Goal: Transaction & Acquisition: Obtain resource

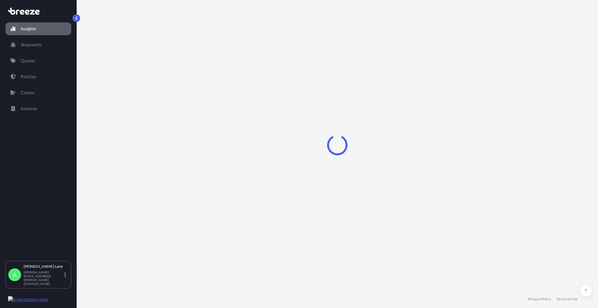
select select "2025"
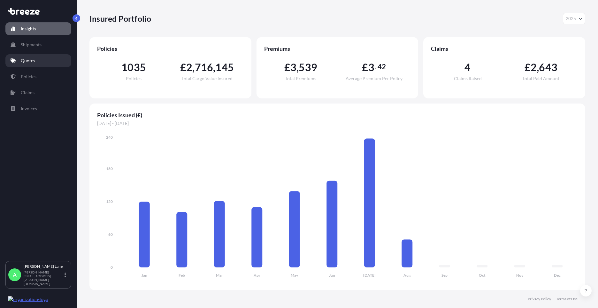
click at [19, 61] on link "Quotes" at bounding box center [38, 60] width 66 height 13
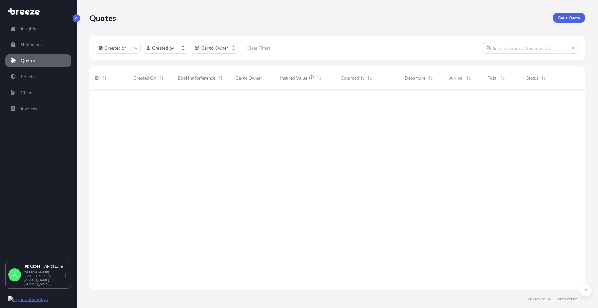
scroll to position [199, 491]
click at [572, 16] on p "Get a Quote" at bounding box center [569, 18] width 22 height 6
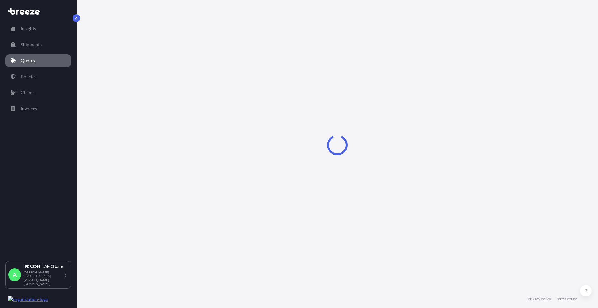
select select "Road"
select select "1"
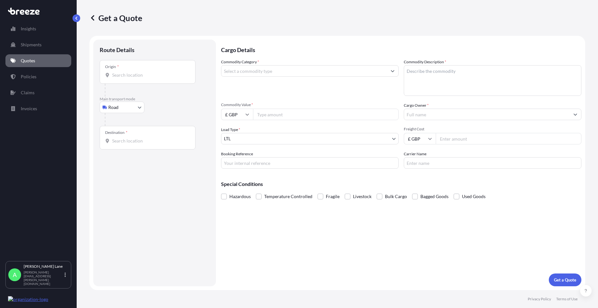
click at [139, 71] on div "Origin *" at bounding box center [148, 72] width 96 height 24
click at [139, 72] on input "Origin *" at bounding box center [149, 75] width 75 height 6
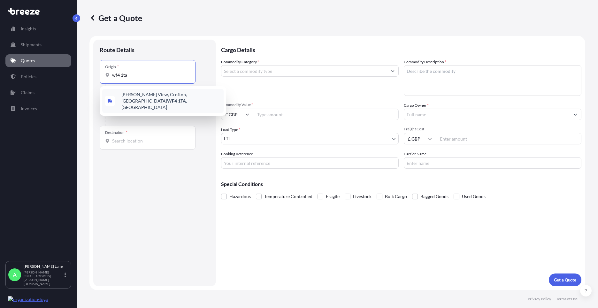
click at [133, 96] on span "[PERSON_NAME][STREET_ADDRESS]" at bounding box center [171, 100] width 100 height 19
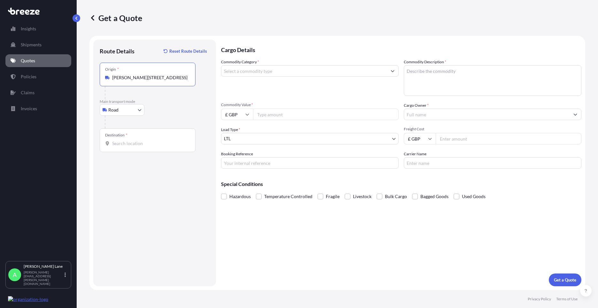
type input "[PERSON_NAME][STREET_ADDRESS]"
click at [126, 146] on input "Destination *" at bounding box center [149, 143] width 75 height 6
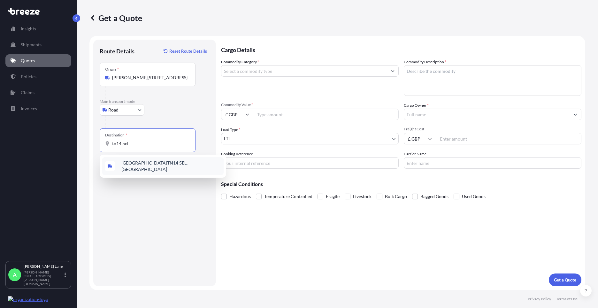
click at [138, 171] on div "[STREET_ADDRESS]" at bounding box center [162, 166] width 121 height 18
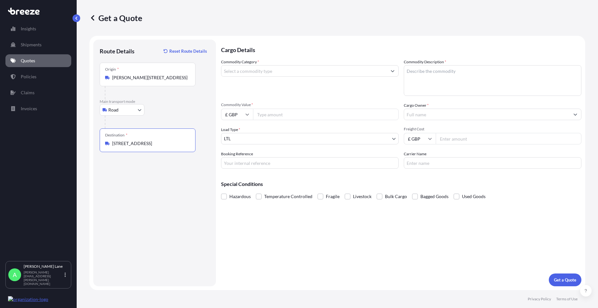
type input "[STREET_ADDRESS]"
click at [267, 72] on input "Commodity Category *" at bounding box center [303, 70] width 165 height 11
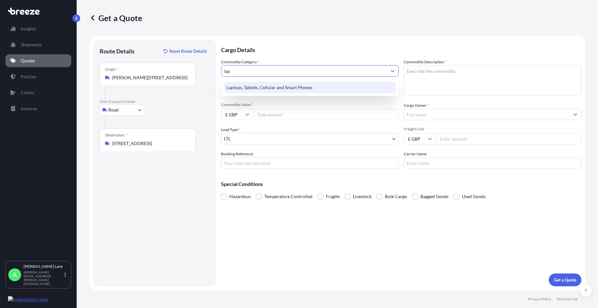
click at [270, 87] on div "Laptops, Tablets, Cellular and Smart Phones" at bounding box center [310, 87] width 172 height 11
type input "Laptops, Tablets, Cellular and Smart Phones"
drag, startPoint x: 271, startPoint y: 114, endPoint x: 266, endPoint y: 114, distance: 4.2
click at [270, 114] on input "Commodity Value *" at bounding box center [326, 114] width 146 height 11
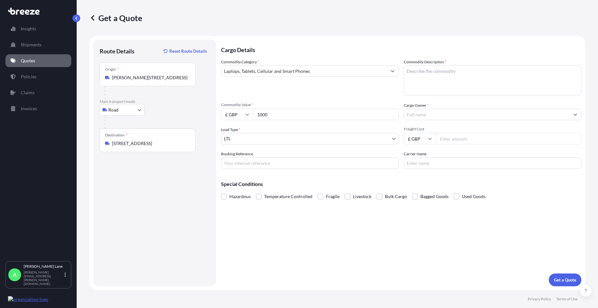
type input "1000"
click at [267, 160] on input "Booking Reference" at bounding box center [310, 162] width 178 height 11
type input "1885337"
paste textarea "IPAD, IPAD CASE, IPENCIL & CHARGER"
type textarea "IPAD, IPAD CASE, IPENCIL & CHARGER"
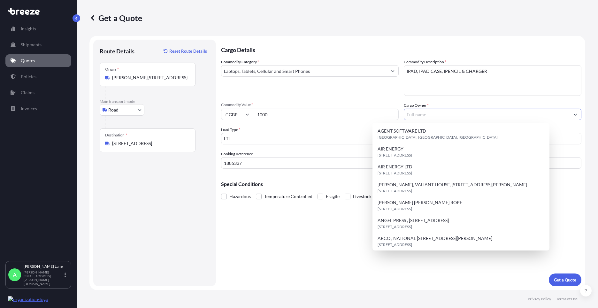
click at [435, 111] on input "Cargo Owner *" at bounding box center [486, 114] width 165 height 11
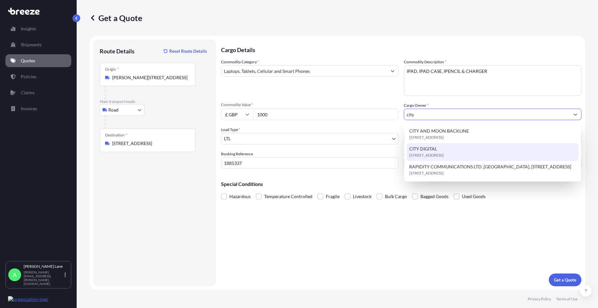
click at [435, 150] on span "CITY DIGITAL" at bounding box center [423, 149] width 28 height 6
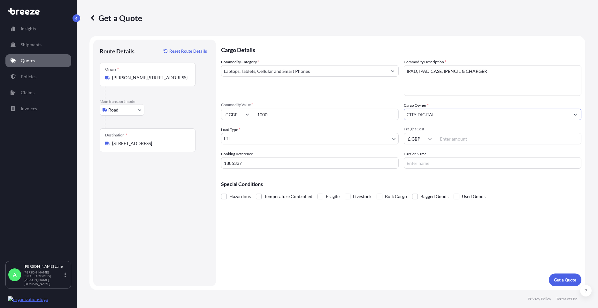
type input "CITY DIGITAL"
click at [451, 140] on input "Freight Cost" at bounding box center [509, 138] width 146 height 11
type input "28.10"
click at [417, 168] on input "Carrier Name" at bounding box center [493, 162] width 178 height 11
type input "p"
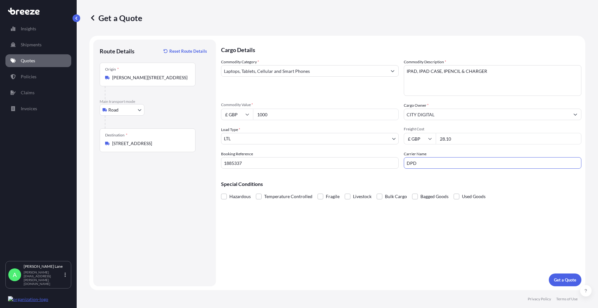
type input "DPD"
click at [338, 272] on div "Cargo Details Commodity Category * Laptops, Tablets, Cellular and Smart Phones …" at bounding box center [401, 163] width 360 height 247
click at [563, 282] on p "Get a Quote" at bounding box center [565, 280] width 22 height 6
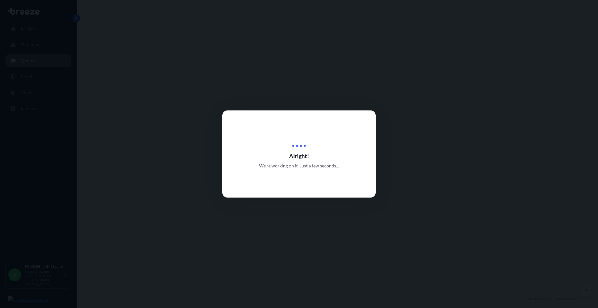
select select "Road"
select select "1"
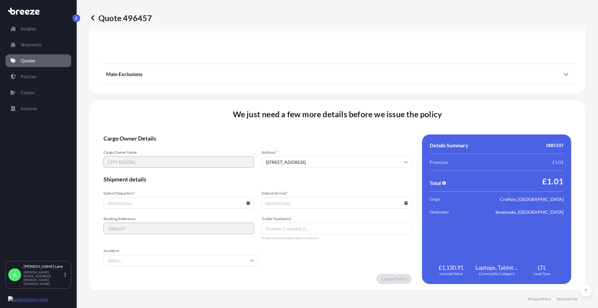
scroll to position [706, 0]
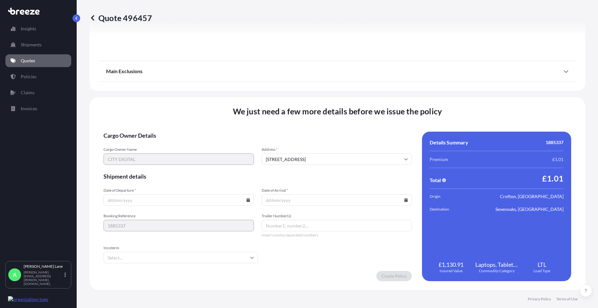
click at [247, 202] on input "Date of Departure *" at bounding box center [178, 199] width 150 height 11
click at [247, 198] on input "Date of Departure *" at bounding box center [178, 199] width 150 height 11
click at [246, 200] on icon at bounding box center [248, 200] width 4 height 4
click at [163, 143] on button "13" at bounding box center [163, 143] width 10 height 10
type input "[DATE]"
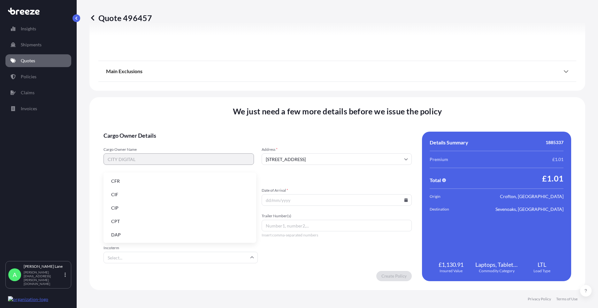
click at [139, 257] on input "Incoterm" at bounding box center [180, 257] width 154 height 11
drag, startPoint x: 142, startPoint y: 236, endPoint x: 227, endPoint y: 224, distance: 86.1
click at [142, 235] on li "DAP" at bounding box center [180, 235] width 148 height 12
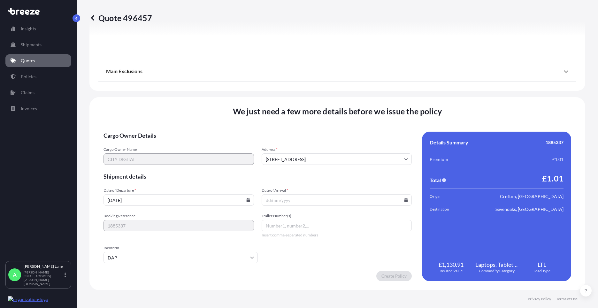
paste input "0011 630 569 3"
type input "0011 630 569 3"
click at [401, 201] on input "Date of Arrival *" at bounding box center [337, 199] width 150 height 11
click at [405, 201] on input "Date of Arrival *" at bounding box center [337, 199] width 150 height 11
click at [400, 199] on input "Date of Arrival *" at bounding box center [337, 199] width 150 height 11
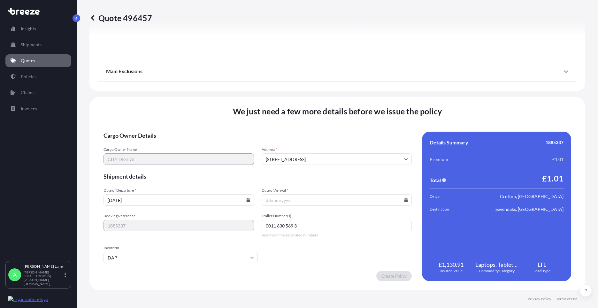
click at [404, 201] on icon at bounding box center [406, 200] width 4 height 4
click at [333, 141] on button "14" at bounding box center [334, 143] width 10 height 10
type input "[DATE]"
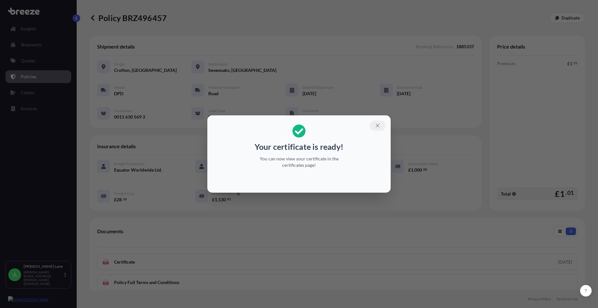
click at [376, 123] on icon "button" at bounding box center [378, 126] width 6 height 6
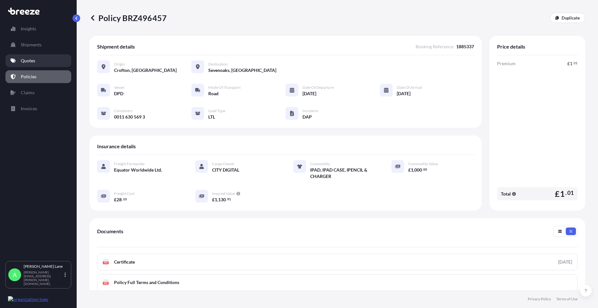
click at [46, 63] on link "Quotes" at bounding box center [38, 60] width 66 height 13
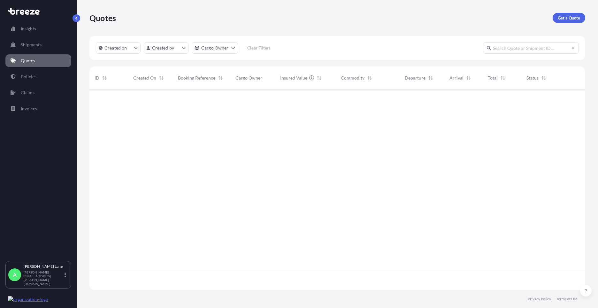
scroll to position [199, 491]
click at [560, 13] on link "Get a Quote" at bounding box center [569, 18] width 33 height 10
select select "Road"
select select "1"
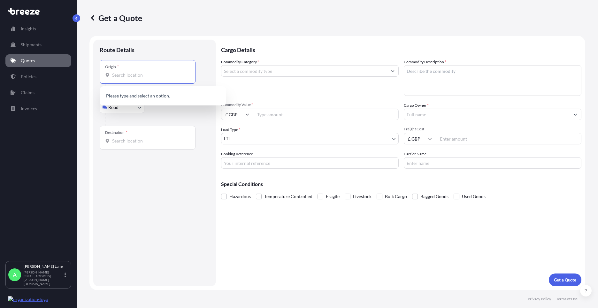
paste input "WA15 0RP"
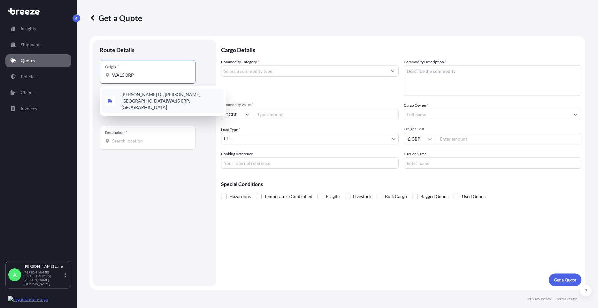
click at [132, 99] on span "[PERSON_NAME][STREET_ADDRESS][PERSON_NAME]" at bounding box center [171, 100] width 100 height 19
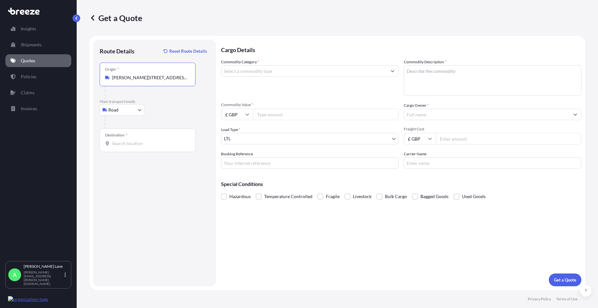
type input "[PERSON_NAME][STREET_ADDRESS][PERSON_NAME]"
click at [141, 146] on input "Destination *" at bounding box center [149, 143] width 75 height 6
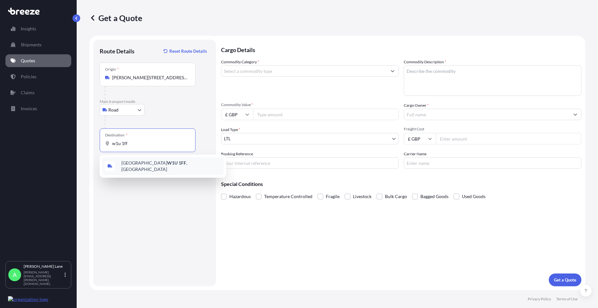
click at [145, 168] on div "[GEOGRAPHIC_DATA] W1U 1FF , [GEOGRAPHIC_DATA]" at bounding box center [162, 166] width 121 height 18
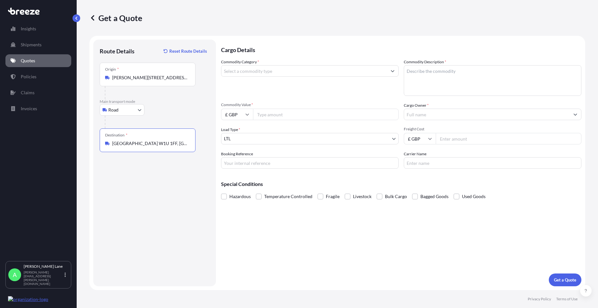
type input "[GEOGRAPHIC_DATA] W1U 1FF, [GEOGRAPHIC_DATA]"
click at [272, 74] on input "Commodity Category *" at bounding box center [303, 70] width 165 height 11
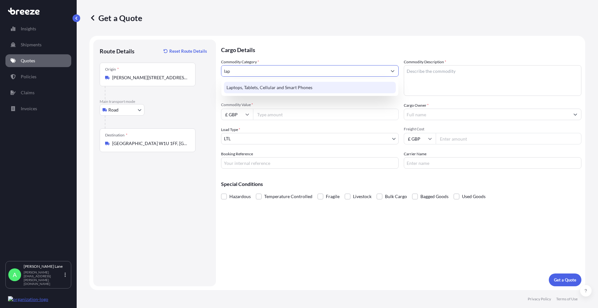
click at [272, 86] on div "Laptops, Tablets, Cellular and Smart Phones" at bounding box center [310, 87] width 172 height 11
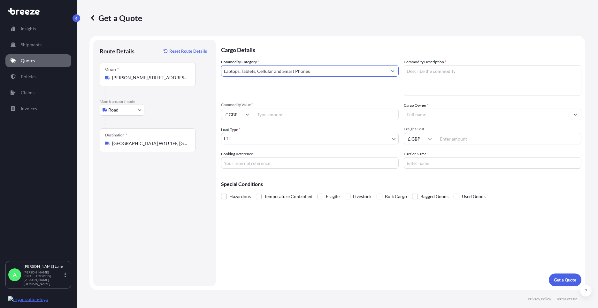
type input "Laptops, Tablets, Cellular and Smart Phones"
click at [276, 113] on input "Commodity Value *" at bounding box center [326, 114] width 146 height 11
type input "1000"
click at [257, 165] on input "Booking Reference" at bounding box center [310, 162] width 178 height 11
type input "1886459"
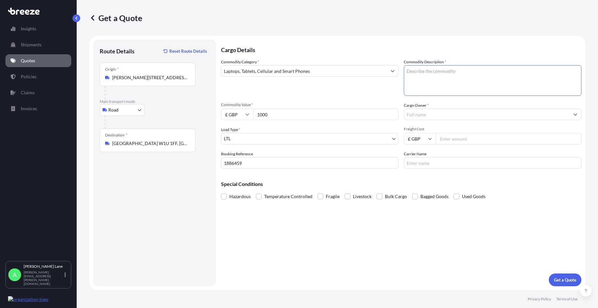
click at [443, 91] on textarea "Commodity Description *" at bounding box center [493, 80] width 178 height 31
type textarea "l"
type textarea "LENOVO LAPTOP"
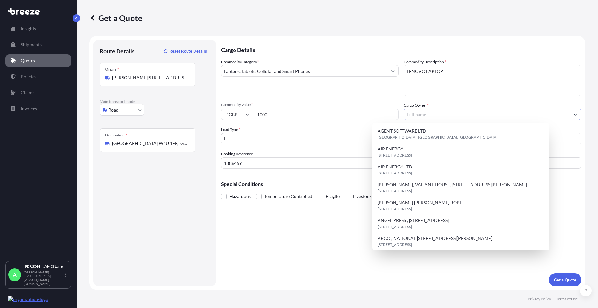
click at [442, 115] on input "Cargo Owner *" at bounding box center [486, 114] width 165 height 11
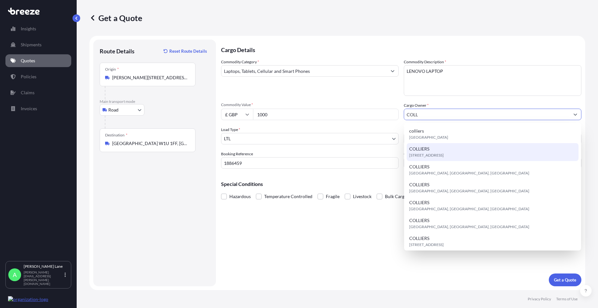
click at [428, 154] on span "[STREET_ADDRESS]" at bounding box center [426, 155] width 34 height 6
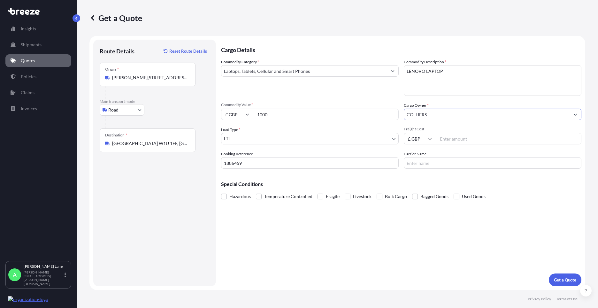
type input "COLLIERS"
click at [448, 140] on input "Freight Cost" at bounding box center [509, 138] width 146 height 11
type input "41.94"
click at [417, 165] on input "Carrier Name" at bounding box center [493, 162] width 178 height 11
type input "DPD"
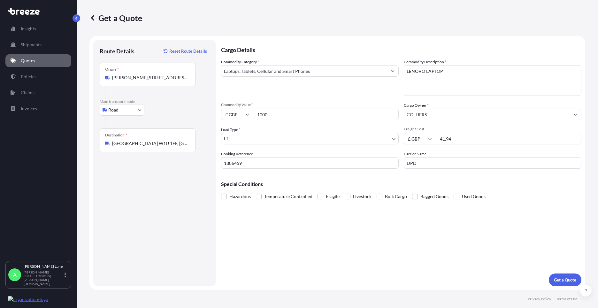
click at [368, 246] on div "Cargo Details Commodity Category * Laptops, Tablets, Cellular and Smart Phones …" at bounding box center [401, 163] width 360 height 247
click at [560, 278] on p "Get a Quote" at bounding box center [565, 280] width 22 height 6
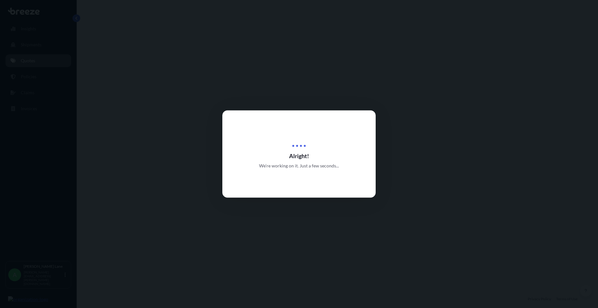
select select "Road"
select select "1"
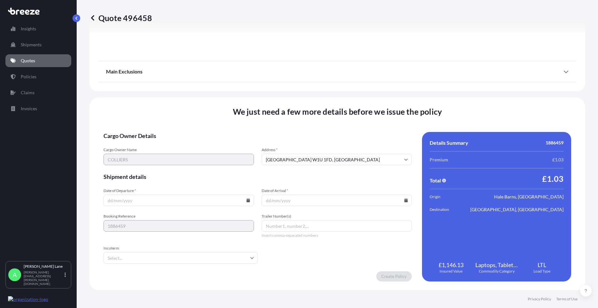
scroll to position [706, 0]
click at [246, 199] on icon at bounding box center [248, 200] width 4 height 4
click at [163, 142] on button "13" at bounding box center [163, 143] width 10 height 10
type input "[DATE]"
click at [186, 255] on input "Incoterm" at bounding box center [180, 257] width 154 height 11
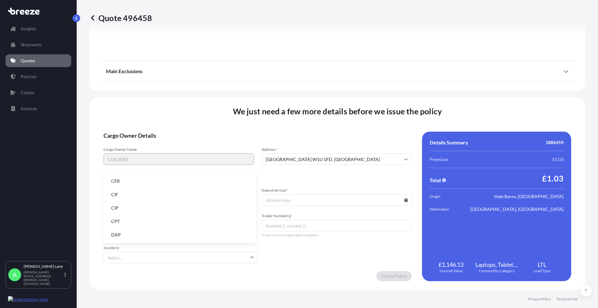
click at [168, 236] on li "DAP" at bounding box center [180, 235] width 148 height 12
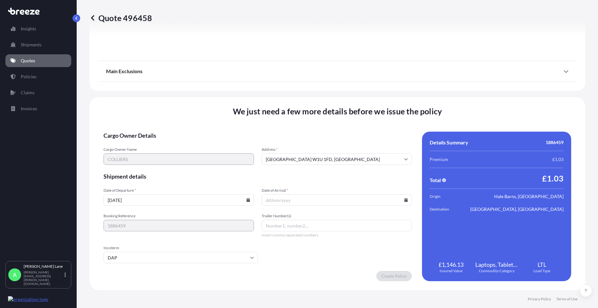
paste input "0011 630 568 4"
type input "0011 630 568 4"
click at [400, 201] on input "Date of Arrival *" at bounding box center [337, 199] width 150 height 11
click at [404, 199] on icon at bounding box center [406, 200] width 4 height 4
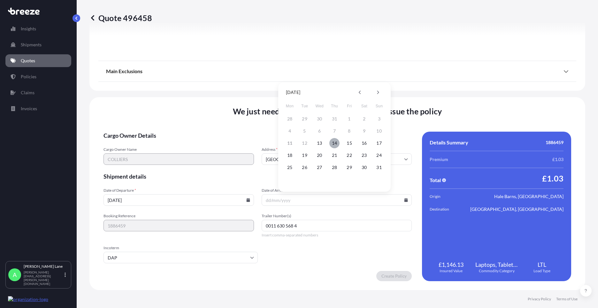
click at [336, 142] on button "14" at bounding box center [334, 143] width 10 height 10
type input "[DATE]"
